Goal: Find specific page/section: Find specific page/section

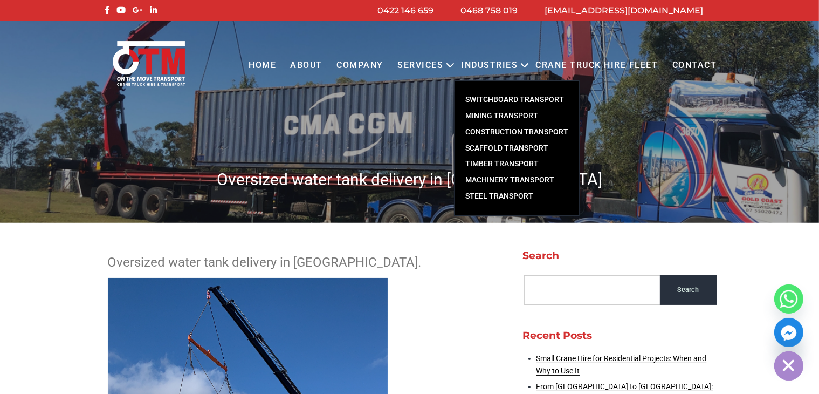
click at [528, 65] on icon "Primary menu" at bounding box center [524, 65] width 6 height 3
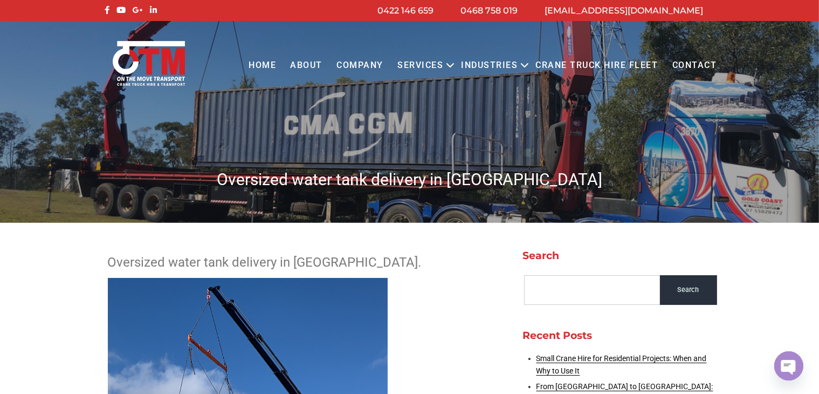
click at [528, 65] on icon "Primary menu" at bounding box center [524, 65] width 6 height 3
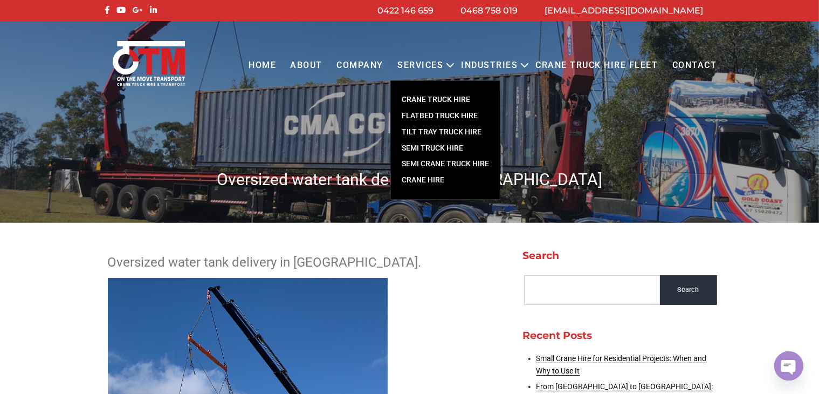
click at [453, 65] on icon "Primary menu" at bounding box center [450, 65] width 6 height 3
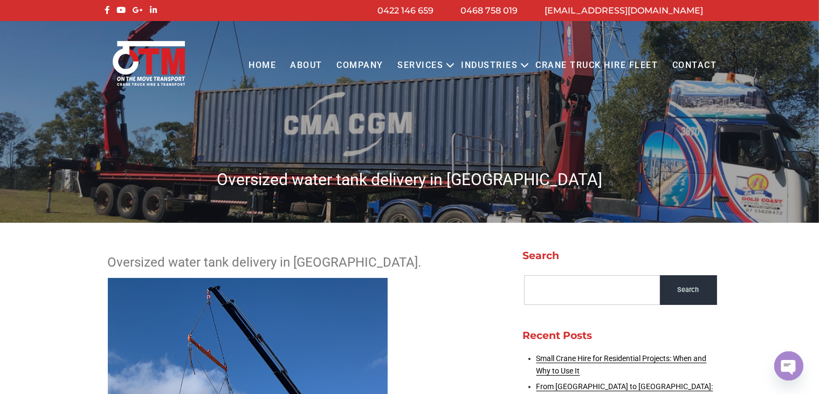
click at [453, 65] on icon "Primary menu" at bounding box center [450, 65] width 6 height 3
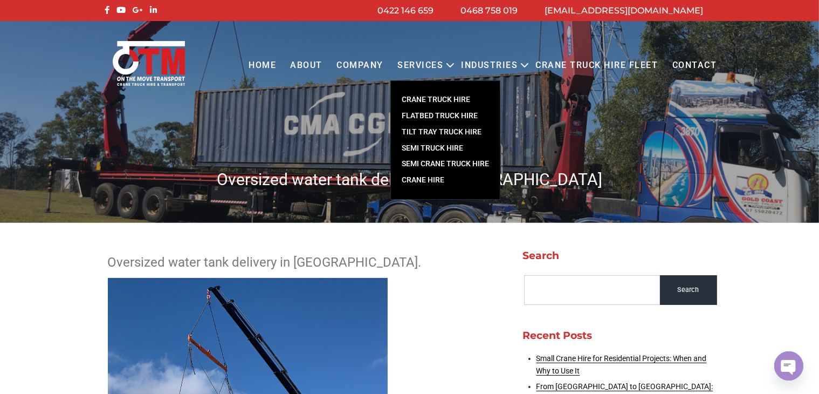
click at [447, 115] on link "FLATBED TRUCK HIRE" at bounding box center [445, 116] width 109 height 16
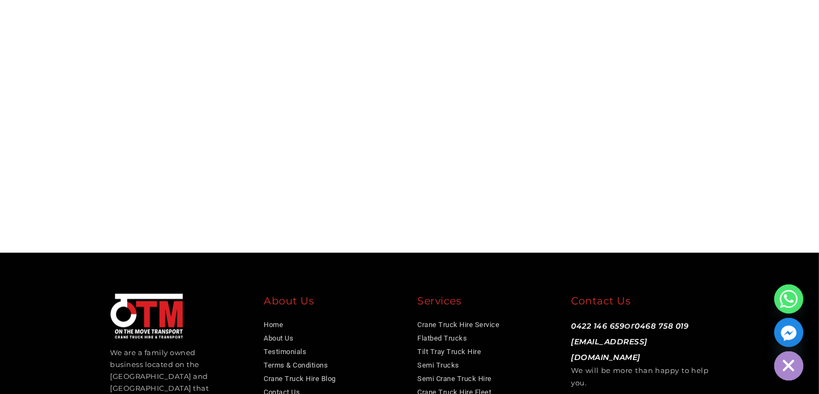
scroll to position [3124, 0]
